Goal: Task Accomplishment & Management: Manage account settings

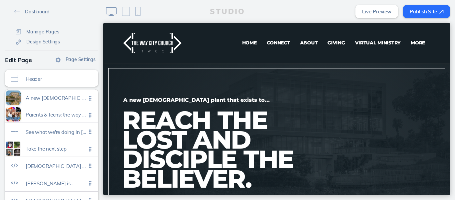
scroll to position [65, 0]
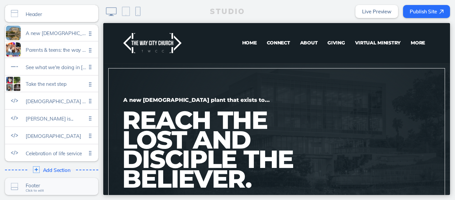
click at [32, 185] on span "Footer" at bounding box center [56, 185] width 61 height 6
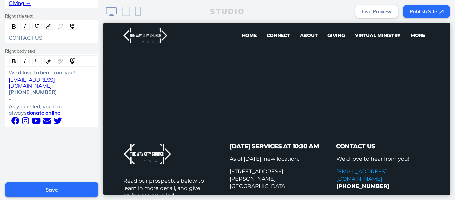
scroll to position [304, 0]
click at [70, 117] on div " i ​  i ​  i ​  i ​  i ​" at bounding box center [52, 120] width 86 height 8
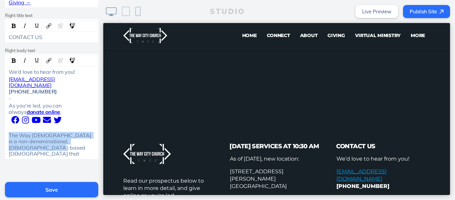
drag, startPoint x: 17, startPoint y: 139, endPoint x: 0, endPoint y: 127, distance: 20.4
click at [39, 142] on div "The Way [DEMOGRAPHIC_DATA] is a non-denominational, [DEMOGRAPHIC_DATA]-based [D…" at bounding box center [52, 144] width 86 height 25
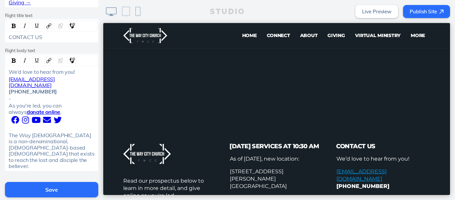
click at [6, 139] on div "The Way [DEMOGRAPHIC_DATA] is a non-denominational, [DEMOGRAPHIC_DATA]-based [D…" at bounding box center [51, 150] width 91 height 37
click at [59, 153] on div "The Way [DEMOGRAPHIC_DATA] is a non-denominational, [DEMOGRAPHIC_DATA]-based [D…" at bounding box center [52, 153] width 86 height 43
click at [68, 132] on span "The Way [DEMOGRAPHIC_DATA] is a non-denominational, [DEMOGRAPHIC_DATA]-based [D…" at bounding box center [51, 153] width 84 height 43
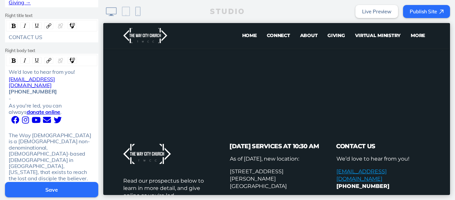
click at [45, 156] on div "The Way [DEMOGRAPHIC_DATA] is a [DEMOGRAPHIC_DATA] non-denominational, [DEMOGRA…" at bounding box center [52, 156] width 86 height 49
click at [50, 188] on button "Save" at bounding box center [51, 189] width 93 height 15
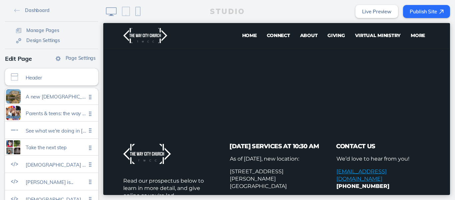
scroll to position [0, 0]
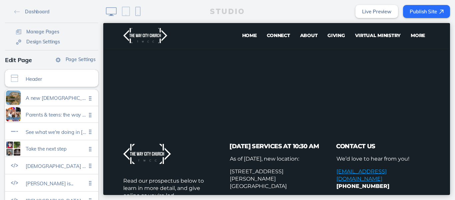
click at [423, 9] on button "Publish Site" at bounding box center [426, 11] width 47 height 13
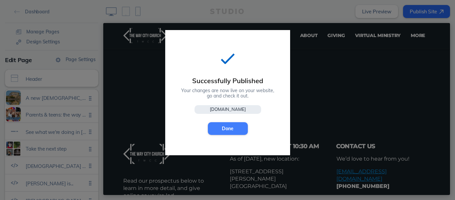
click at [216, 123] on button "Done" at bounding box center [228, 128] width 40 height 13
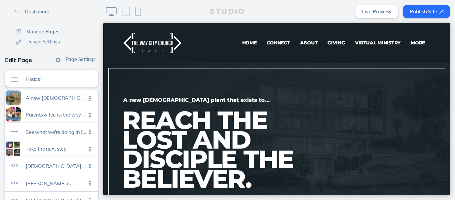
click at [333, 43] on span "Giving" at bounding box center [336, 43] width 17 height 6
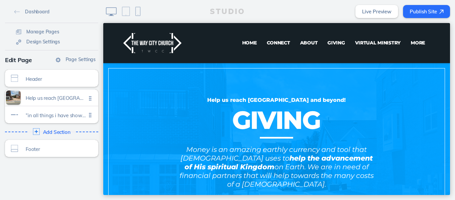
drag, startPoint x: 448, startPoint y: 41, endPoint x: 556, endPoint y: 32, distance: 108.7
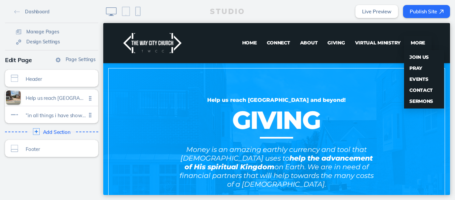
click at [414, 89] on span "Contact" at bounding box center [421, 90] width 23 height 6
